Goal: Task Accomplishment & Management: Manage account settings

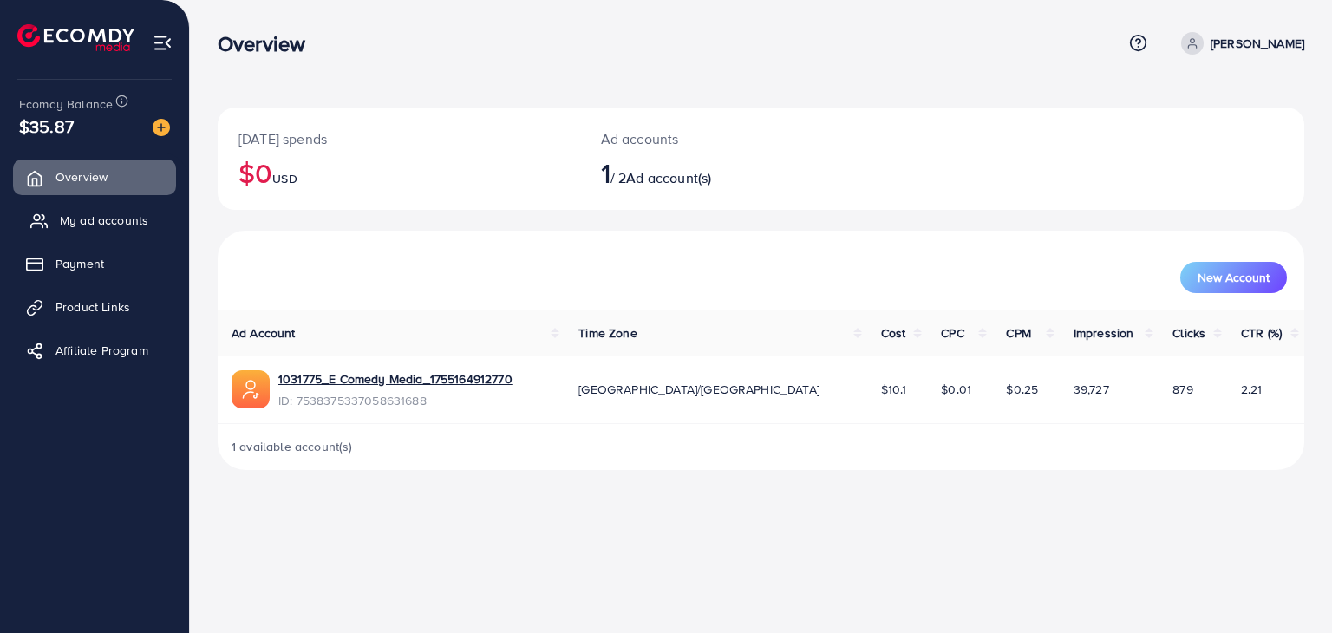
click at [83, 218] on span "My ad accounts" at bounding box center [104, 220] width 88 height 17
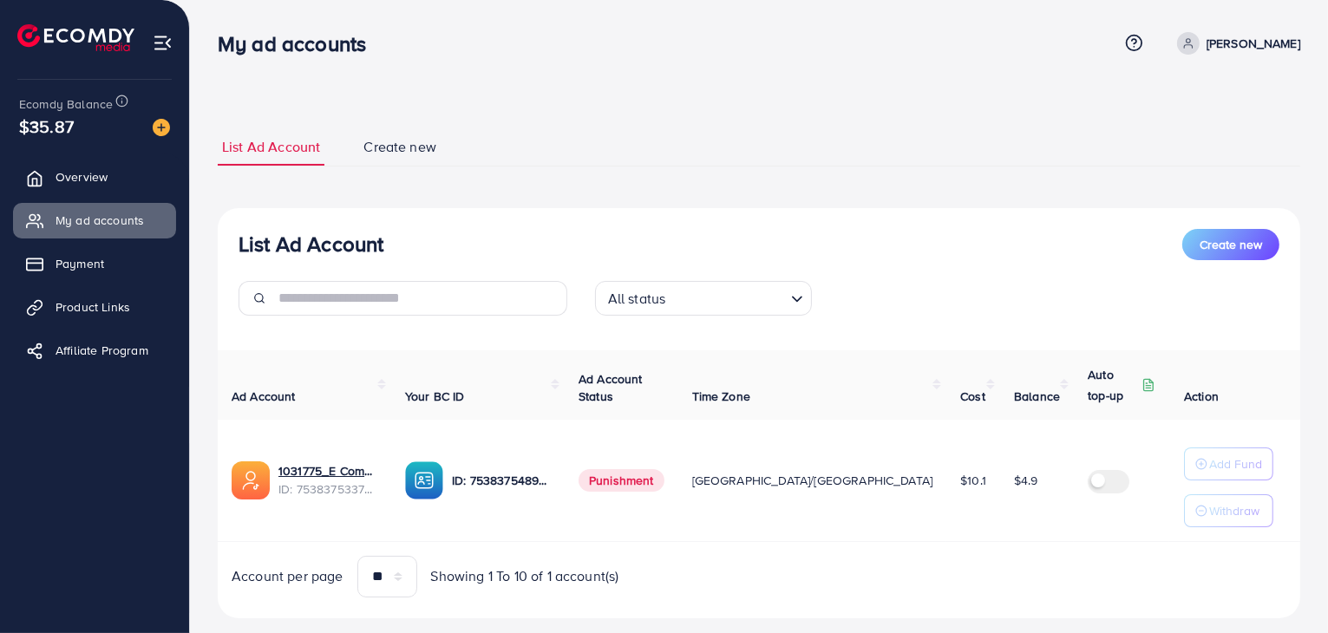
scroll to position [32, 0]
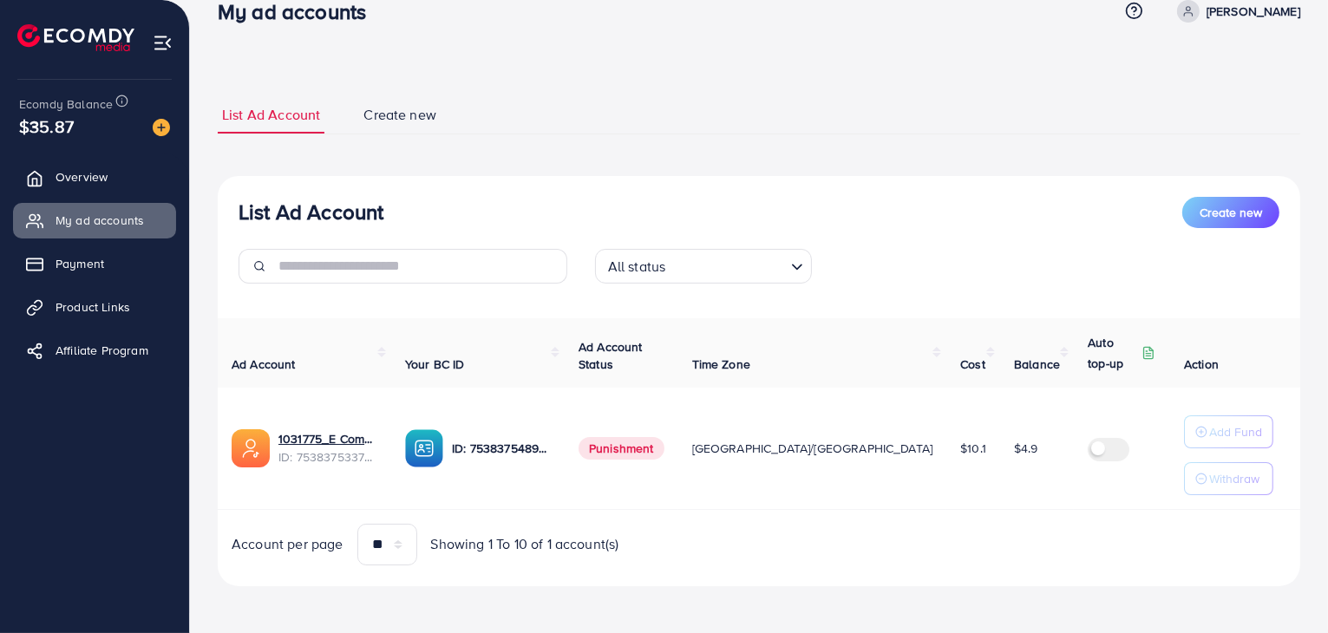
click at [638, 455] on span "Punishment" at bounding box center [622, 448] width 86 height 23
click at [86, 179] on span "Overview" at bounding box center [86, 176] width 52 height 17
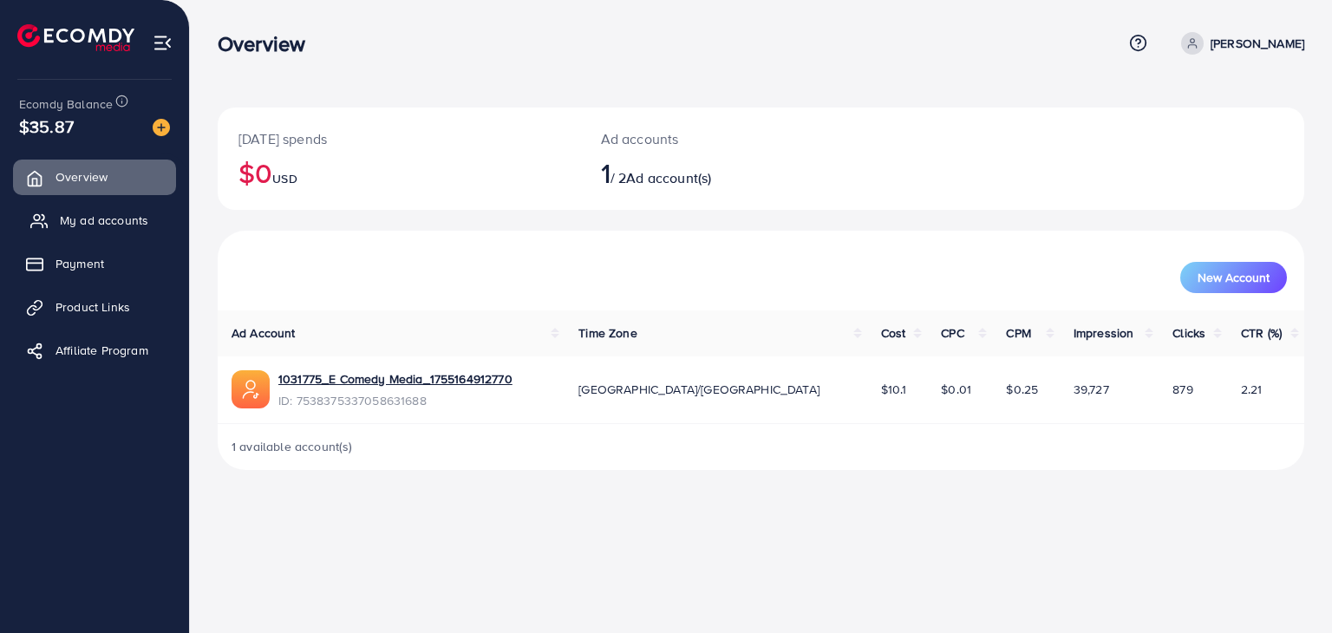
click at [95, 216] on span "My ad accounts" at bounding box center [104, 220] width 88 height 17
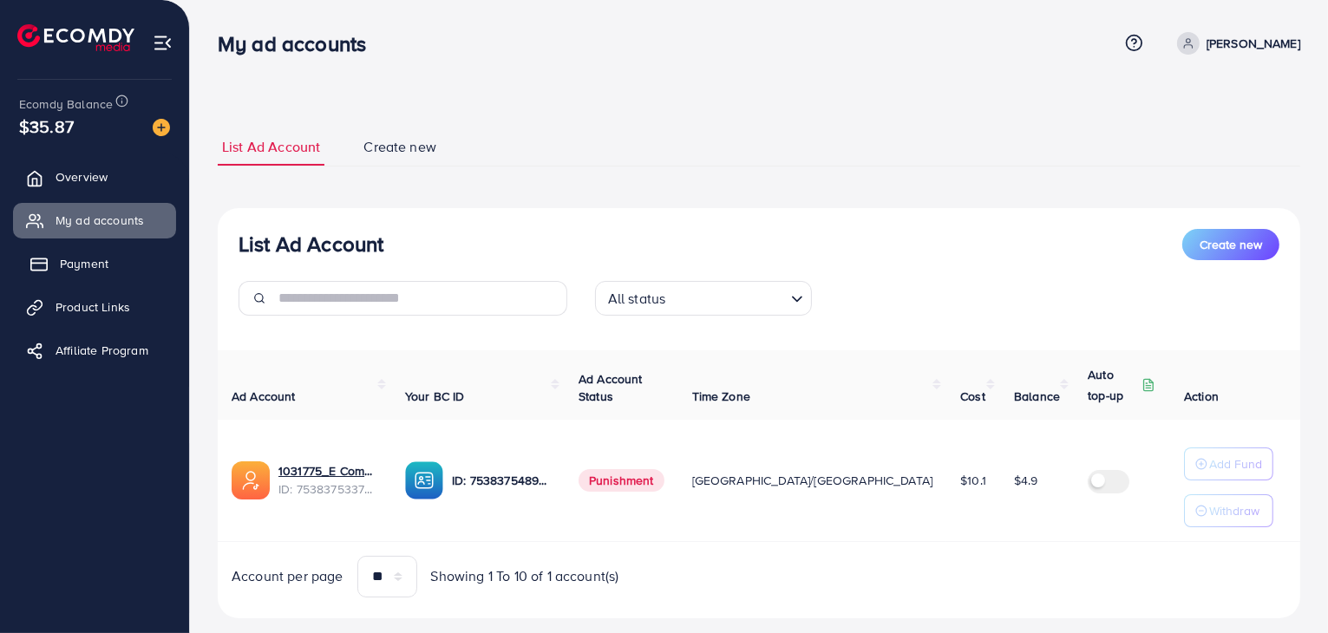
click at [95, 256] on span "Payment" at bounding box center [84, 263] width 49 height 17
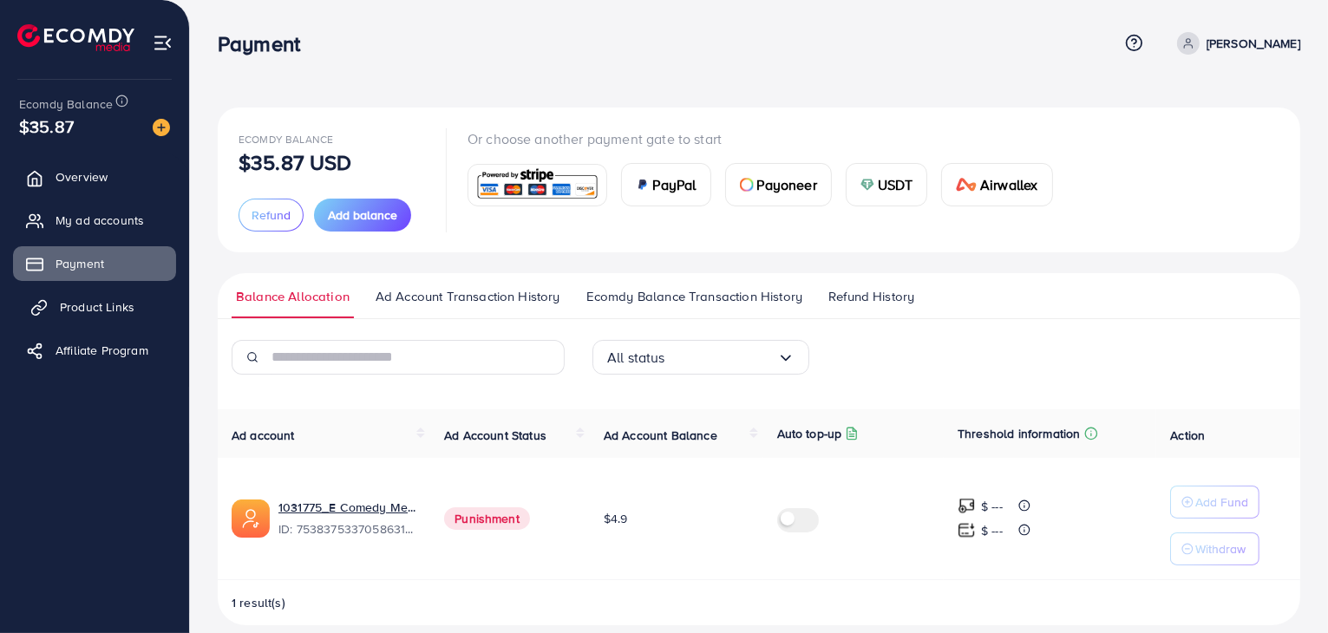
click at [106, 316] on link "Product Links" at bounding box center [94, 307] width 163 height 35
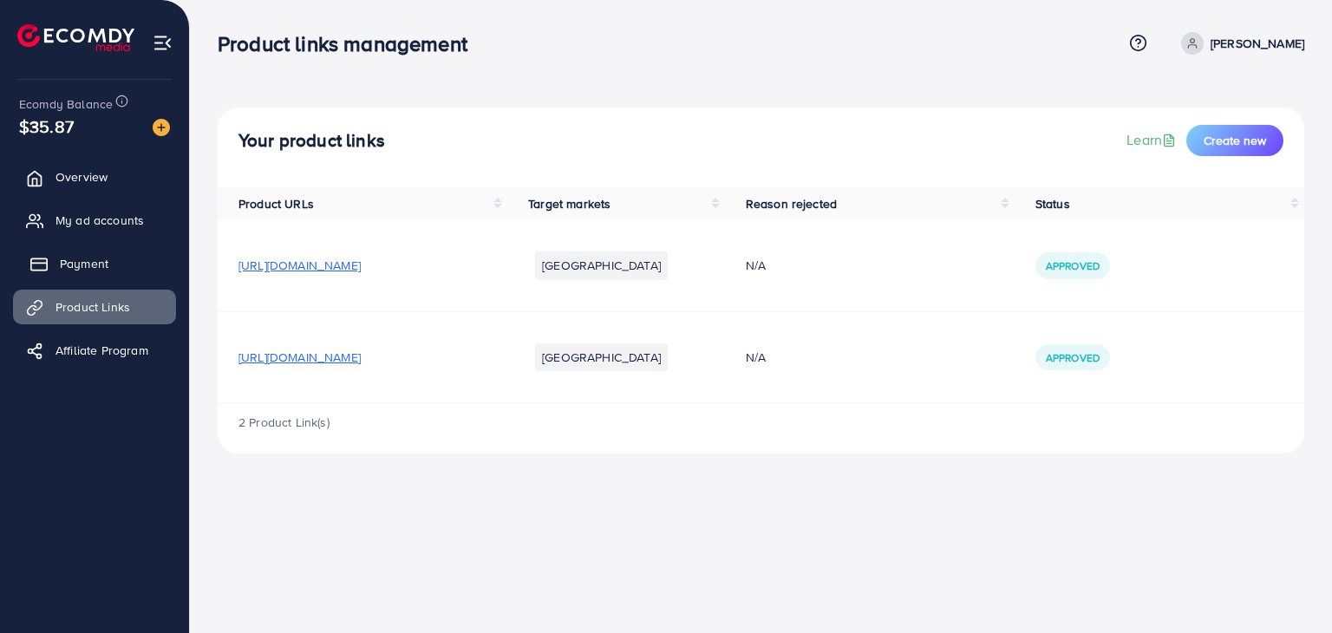
click at [104, 258] on span "Payment" at bounding box center [84, 263] width 49 height 17
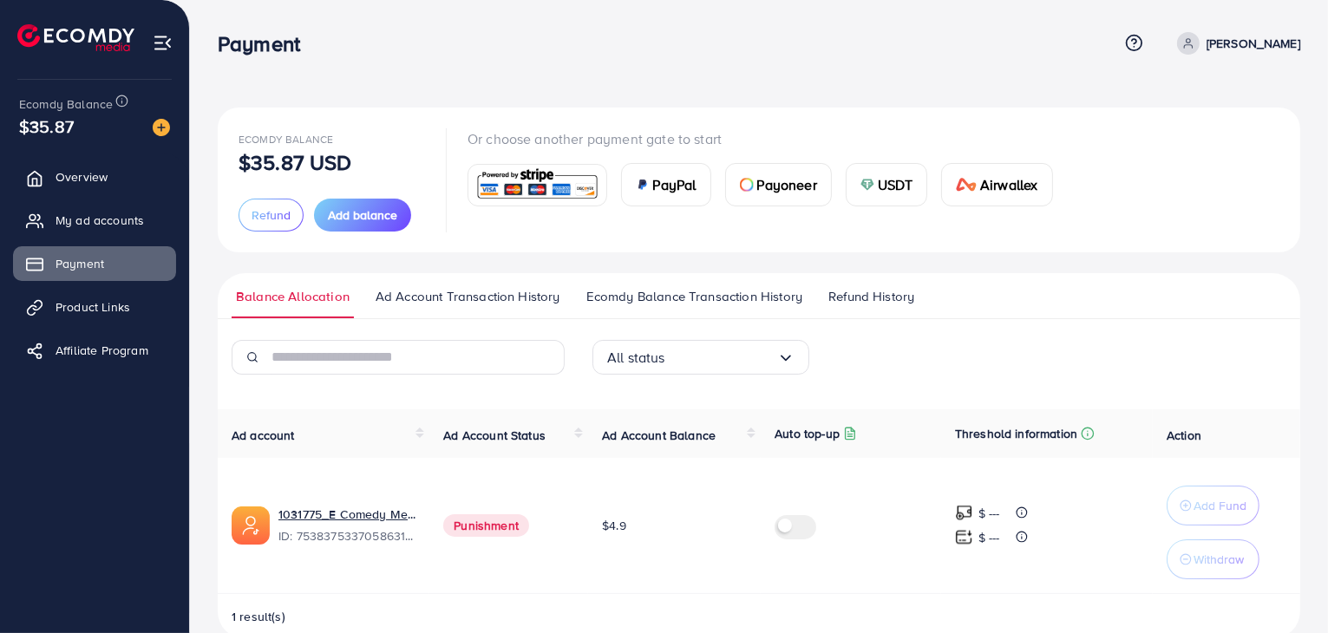
drag, startPoint x: 1220, startPoint y: 44, endPoint x: 1296, endPoint y: 46, distance: 76.4
click at [1296, 46] on link "[PERSON_NAME]" at bounding box center [1235, 43] width 130 height 23
click at [582, 101] on div "Ecomdy Balance $35.87 USD Refund Add balance Or choose another payment gate to …" at bounding box center [759, 333] width 1138 height 667
click at [134, 216] on span "My ad accounts" at bounding box center [104, 220] width 88 height 17
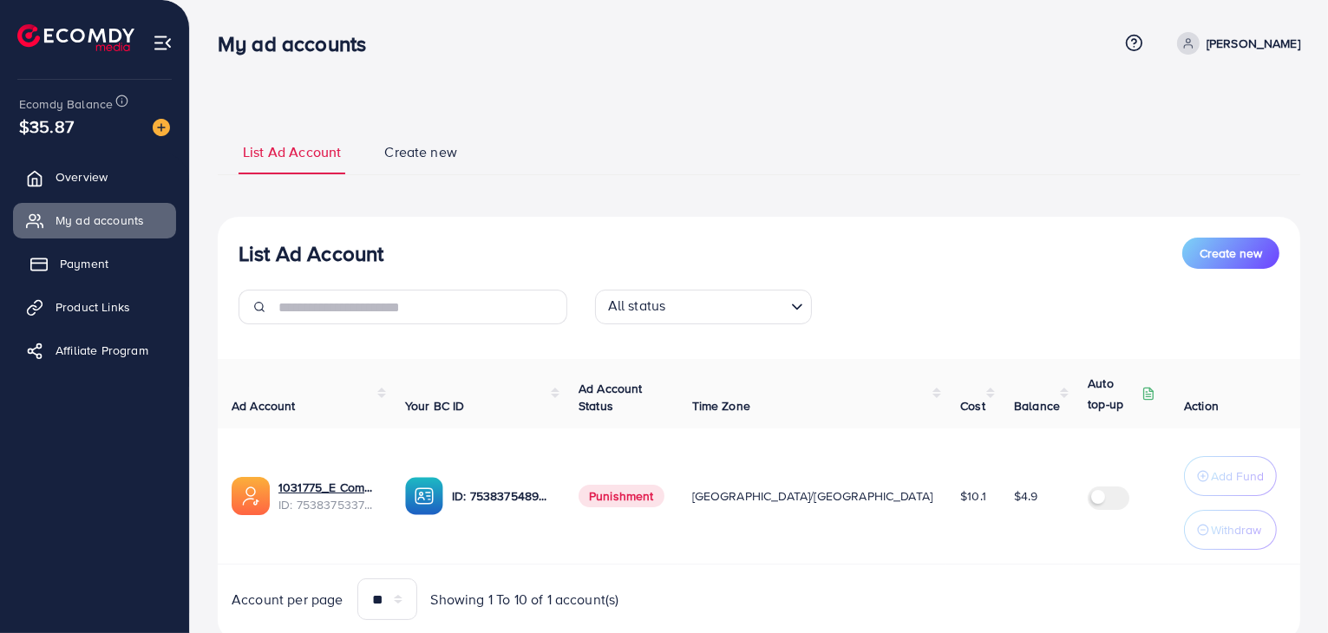
click at [103, 257] on span "Payment" at bounding box center [84, 263] width 49 height 17
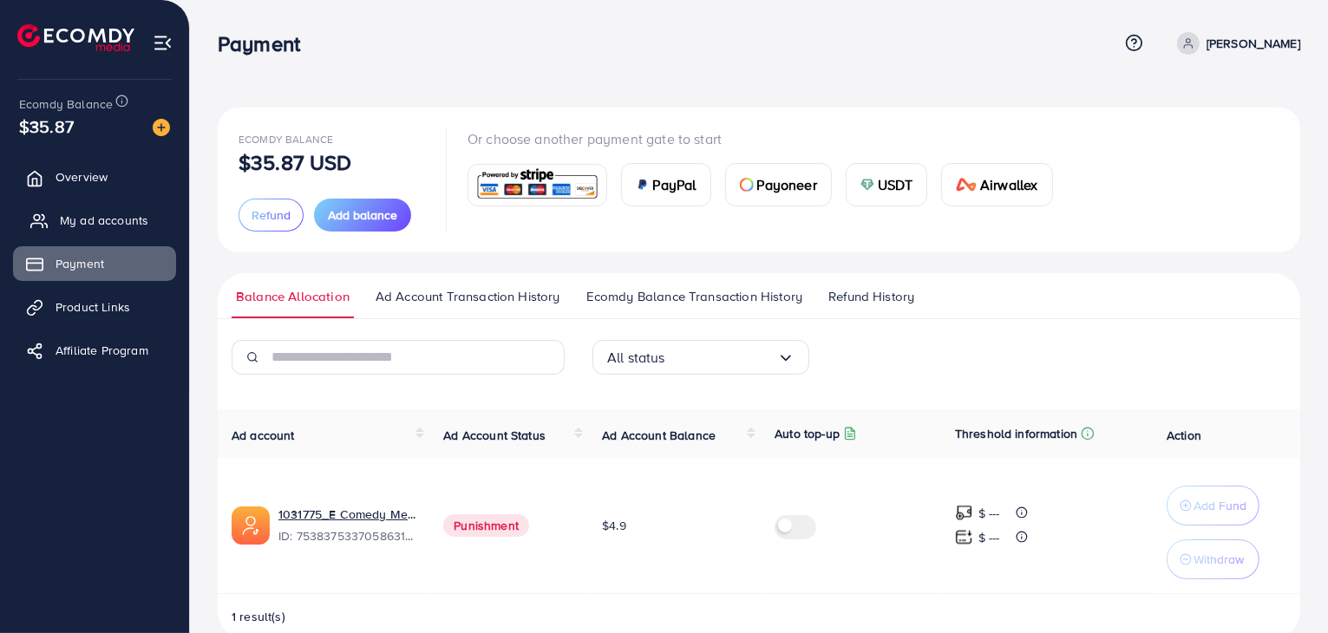
click at [97, 203] on link "My ad accounts" at bounding box center [94, 220] width 163 height 35
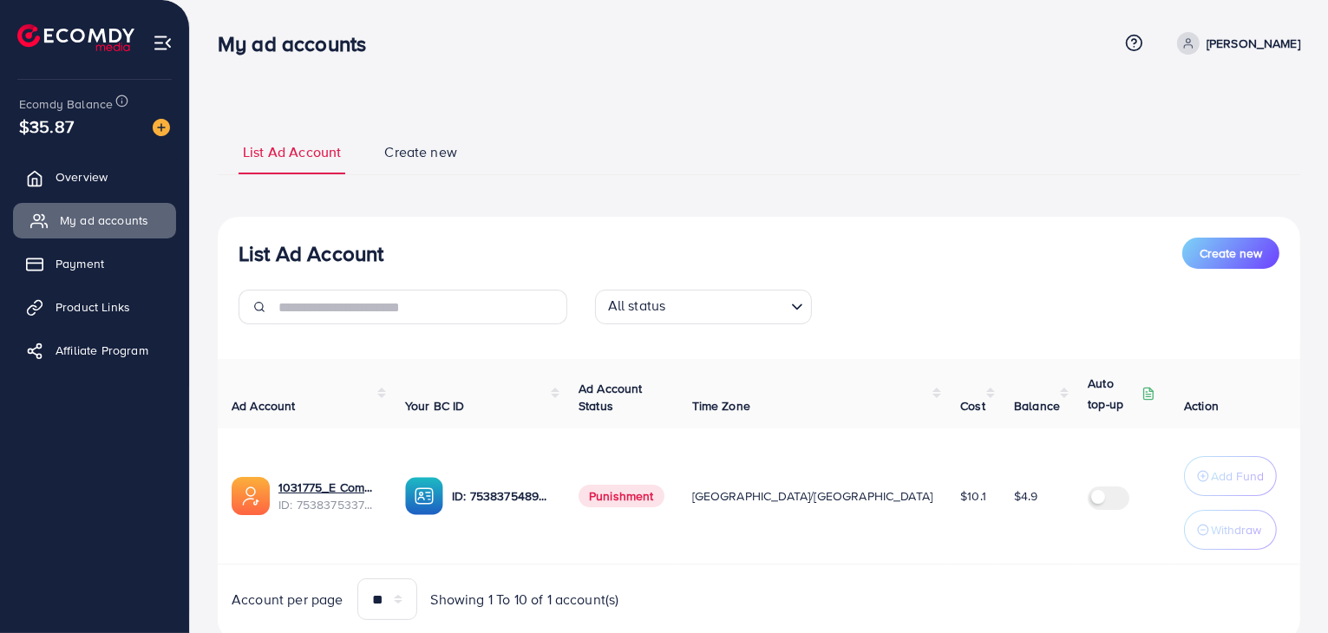
click at [98, 221] on span "My ad accounts" at bounding box center [104, 220] width 88 height 17
click at [108, 167] on link "Overview" at bounding box center [94, 177] width 163 height 35
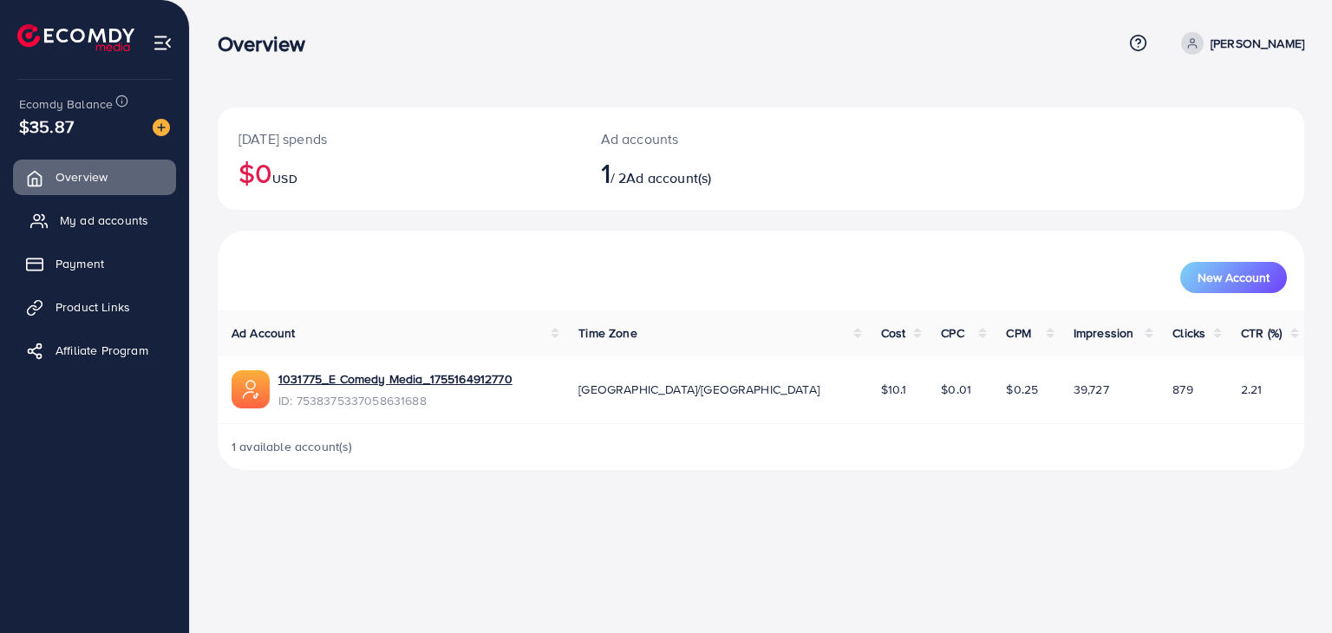
click at [77, 225] on span "My ad accounts" at bounding box center [104, 220] width 88 height 17
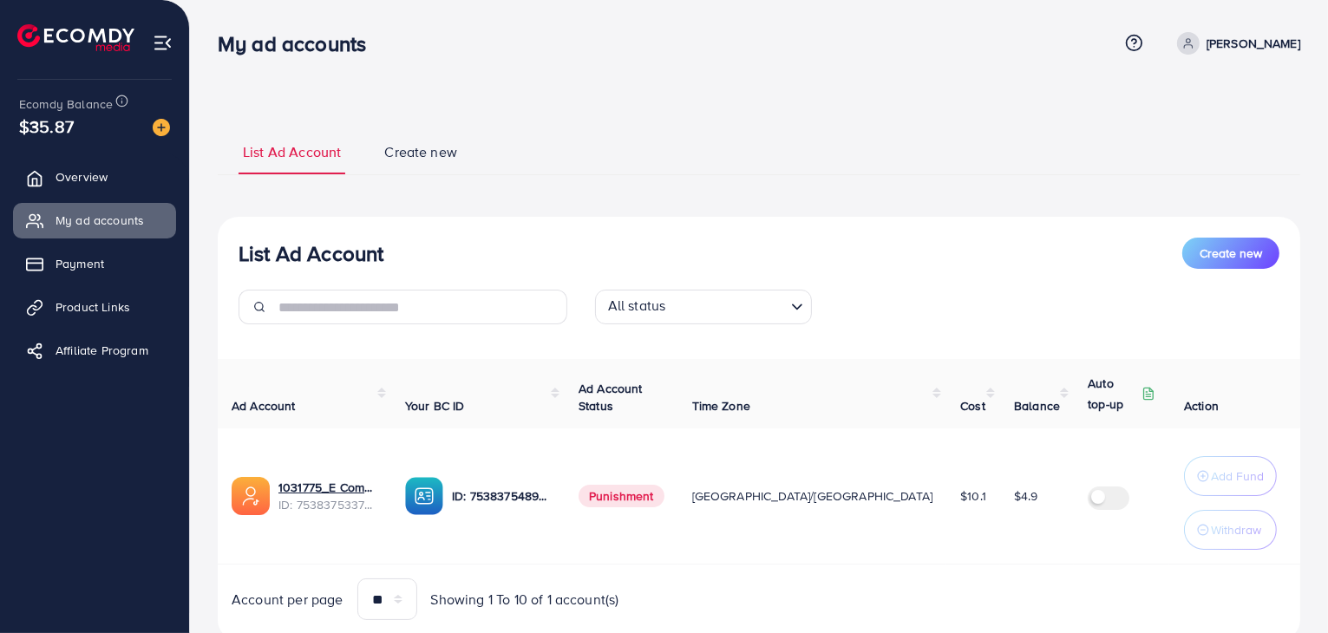
click at [659, 494] on span "Punishment" at bounding box center [622, 496] width 86 height 23
click at [808, 120] on div "List Ad Account Create new List Ad Account Create new All status Loading... Ad …" at bounding box center [759, 385] width 1083 height 554
